Goal: Find specific page/section: Find specific page/section

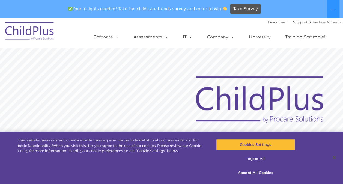
click at [228, 100] on img at bounding box center [259, 100] width 139 height 51
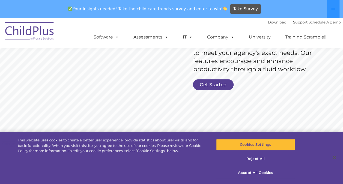
scroll to position [121, 0]
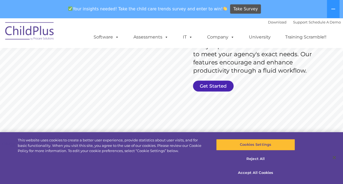
click at [219, 86] on link "Get Started" at bounding box center [213, 86] width 41 height 11
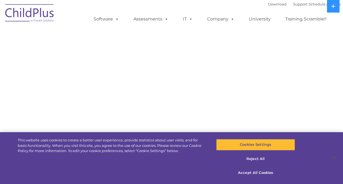
select select "MEDIUM"
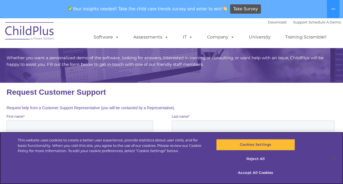
scroll to position [30, 0]
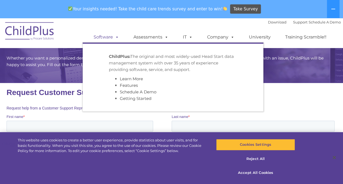
click at [111, 37] on link "Software" at bounding box center [106, 37] width 36 height 11
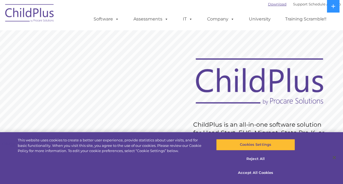
click at [268, 4] on link "Download" at bounding box center [277, 4] width 19 height 4
